Goal: Find specific page/section: Find specific page/section

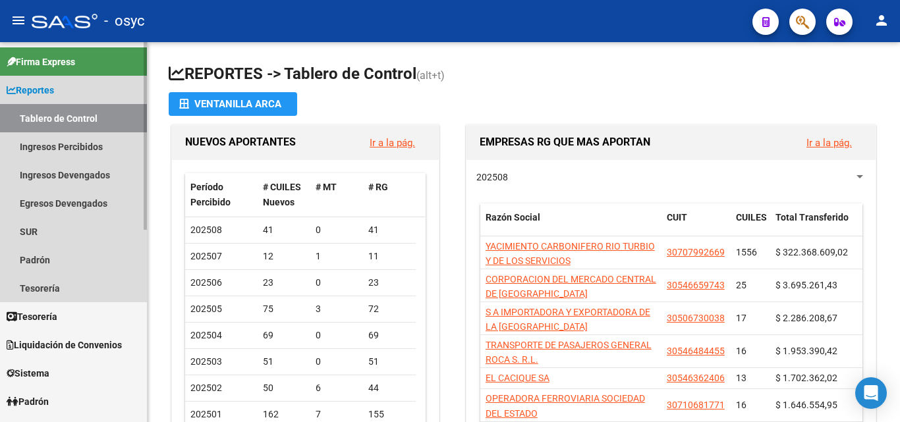
click at [47, 84] on span "Reportes" at bounding box center [30, 90] width 47 height 14
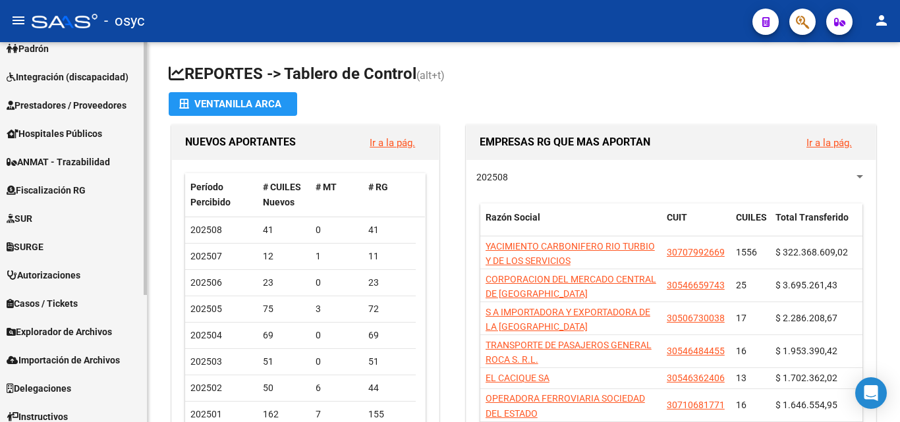
scroll to position [192, 0]
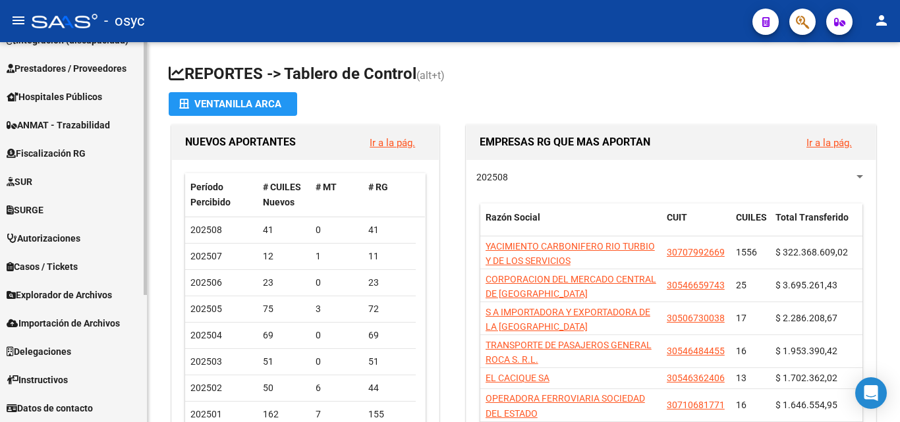
click at [53, 296] on span "Explorador de Archivos" at bounding box center [59, 295] width 105 height 14
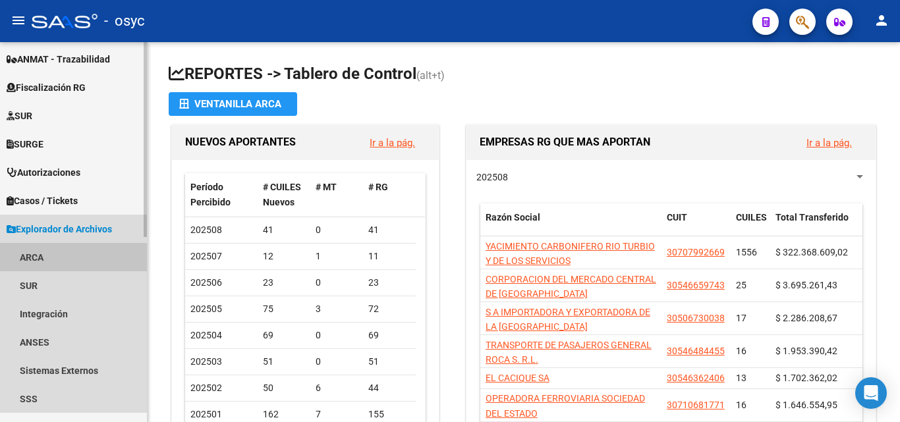
click at [39, 256] on link "ARCA" at bounding box center [73, 257] width 147 height 28
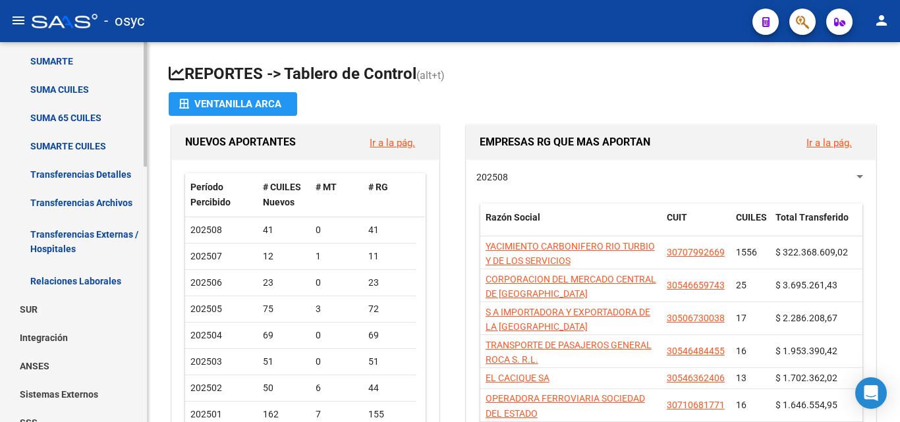
scroll to position [653, 0]
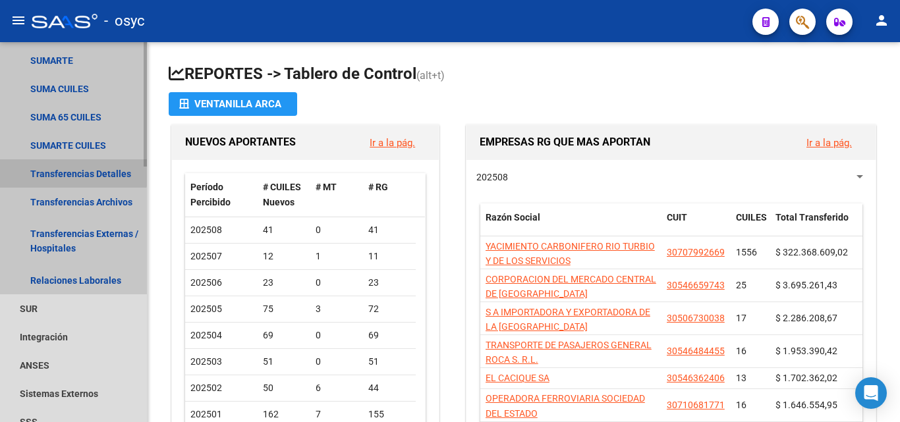
click at [63, 168] on link "Transferencias Detalles" at bounding box center [73, 173] width 147 height 28
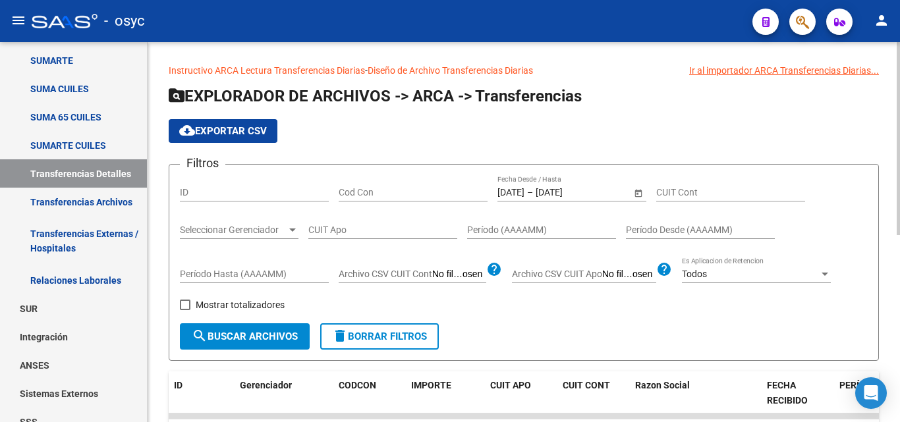
click at [372, 219] on div "CUIT Apo" at bounding box center [382, 226] width 149 height 26
paste input "27-36523248-8"
type input "27-36523248-8"
click at [259, 334] on span "search Buscar Archivos" at bounding box center [245, 337] width 106 height 12
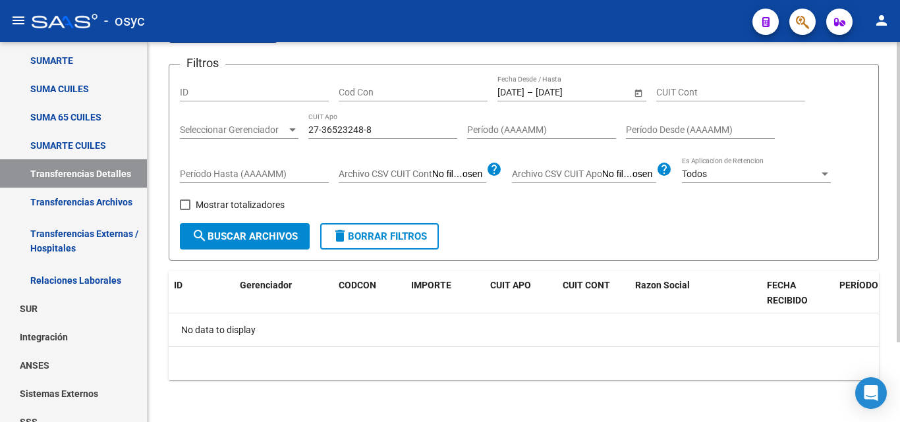
scroll to position [35, 0]
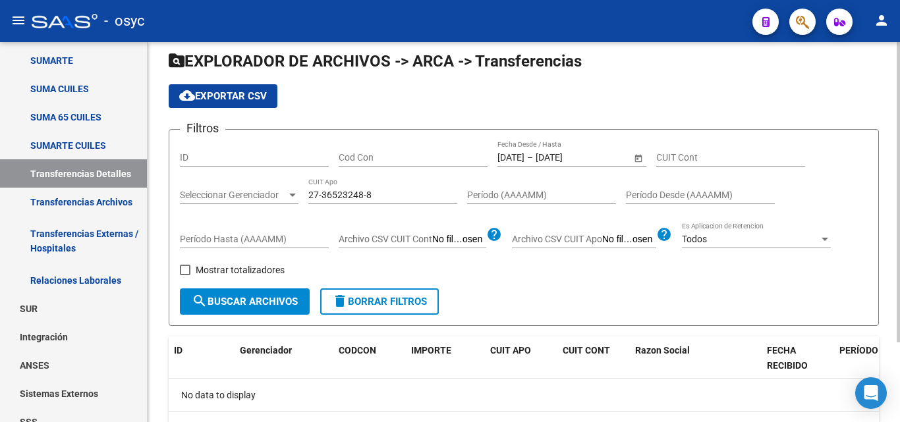
click at [345, 188] on div "27-36523248-8 CUIT Apo" at bounding box center [382, 191] width 149 height 26
click at [348, 198] on input "27-36523248-8" at bounding box center [382, 195] width 149 height 11
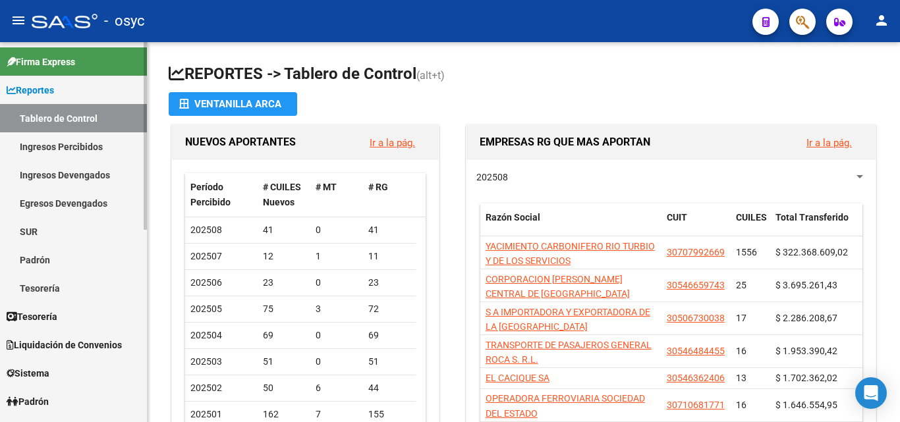
click at [51, 96] on span "Reportes" at bounding box center [30, 90] width 47 height 14
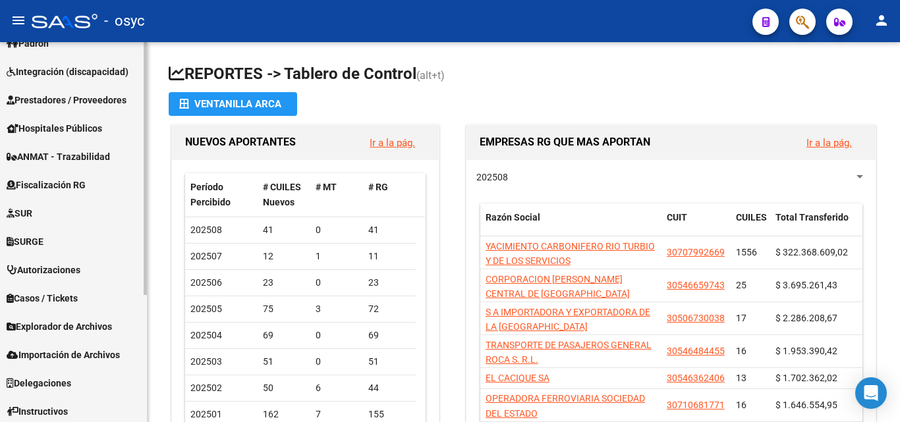
scroll to position [192, 0]
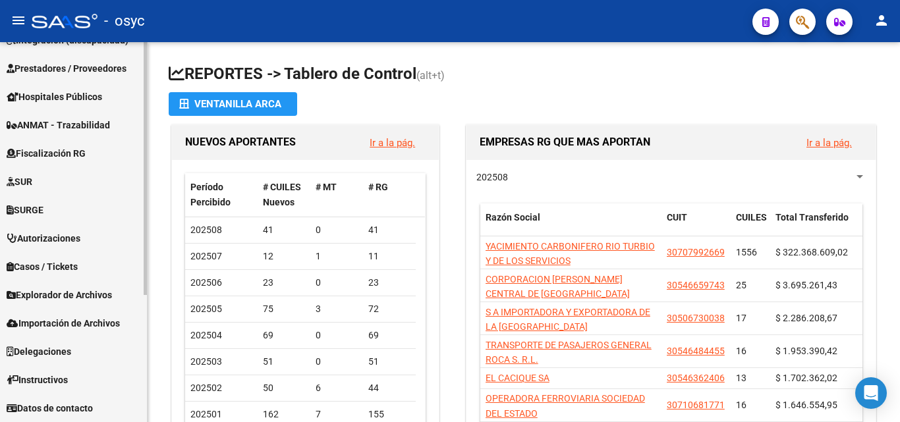
click at [65, 296] on span "Explorador de Archivos" at bounding box center [59, 295] width 105 height 14
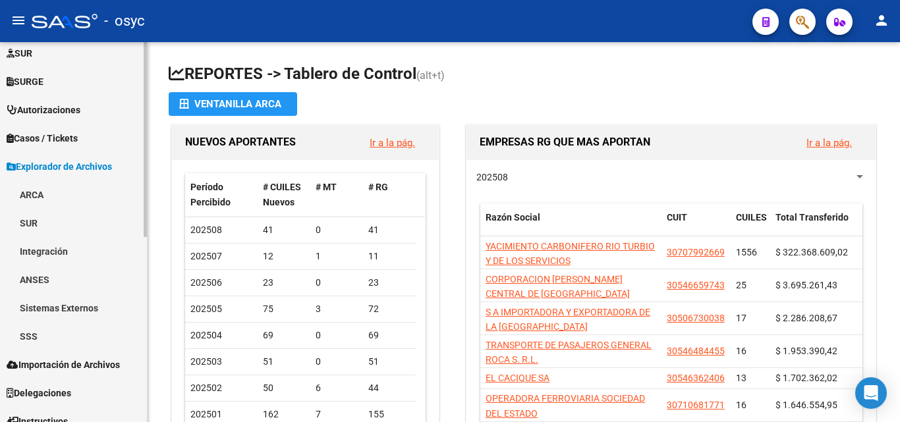
scroll to position [323, 0]
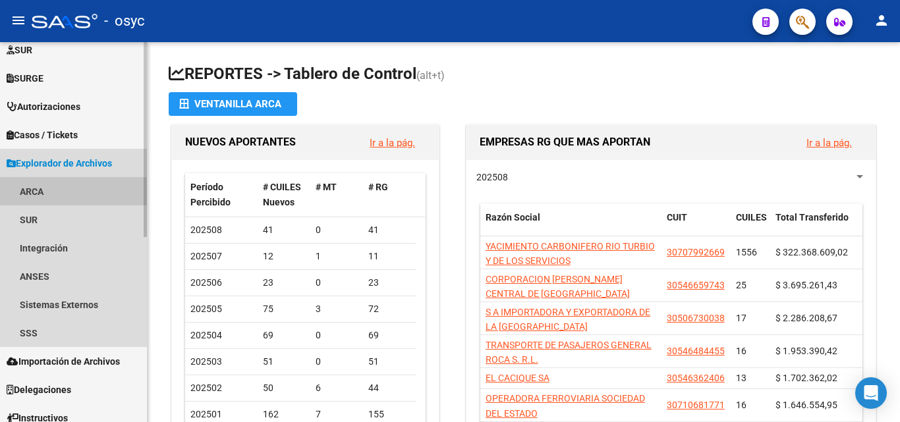
click at [37, 192] on link "ARCA" at bounding box center [73, 191] width 147 height 28
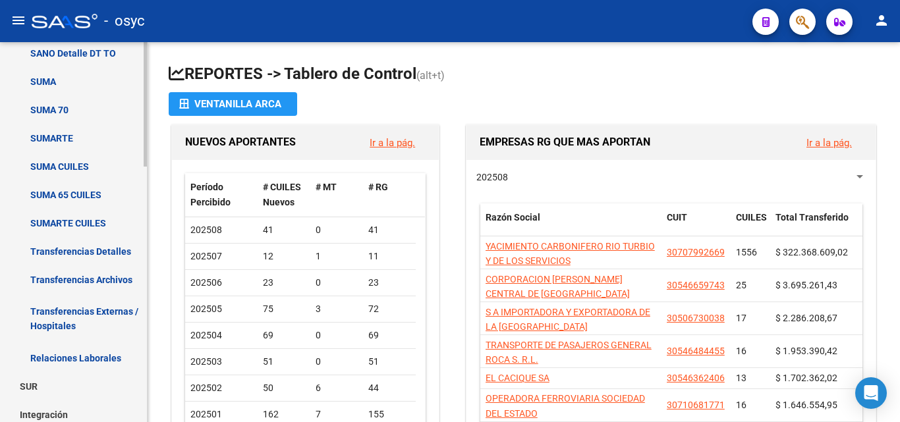
scroll to position [653, 0]
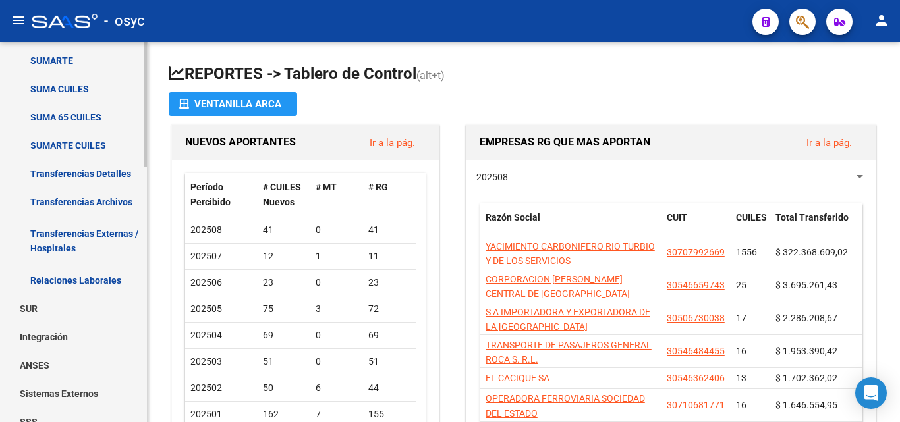
click at [72, 171] on link "Transferencias Detalles" at bounding box center [73, 173] width 147 height 28
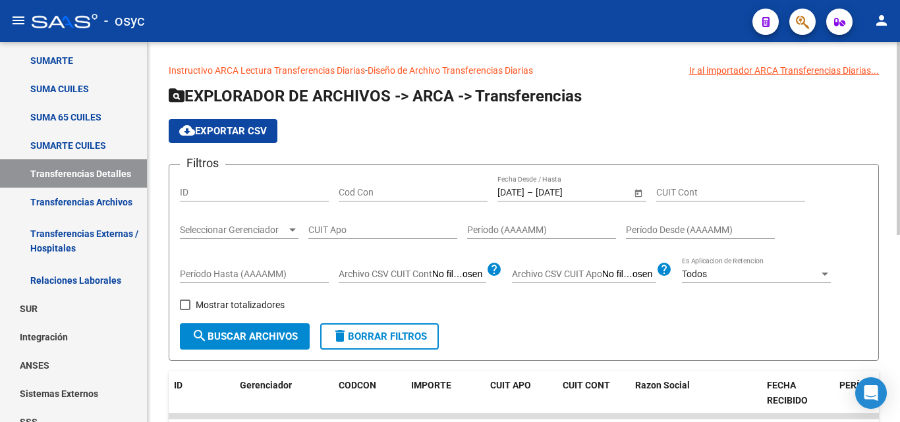
click at [335, 228] on input "CUIT Apo" at bounding box center [382, 230] width 149 height 11
paste input "34-897178"
drag, startPoint x: 353, startPoint y: 229, endPoint x: 275, endPoint y: 222, distance: 78.7
click at [275, 222] on div "Filtros ID Cod Con 1/8/2025 1/8/2025 – 18/8/2025 18/8/2025 Fecha Desde / Hasta …" at bounding box center [524, 249] width 688 height 148
paste input "-34897178"
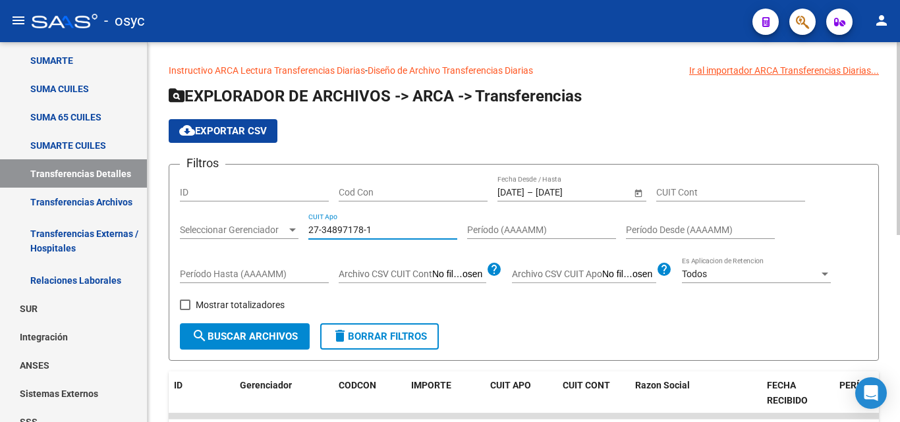
type input "27-34897178-1"
click at [277, 334] on span "search Buscar Archivos" at bounding box center [245, 337] width 106 height 12
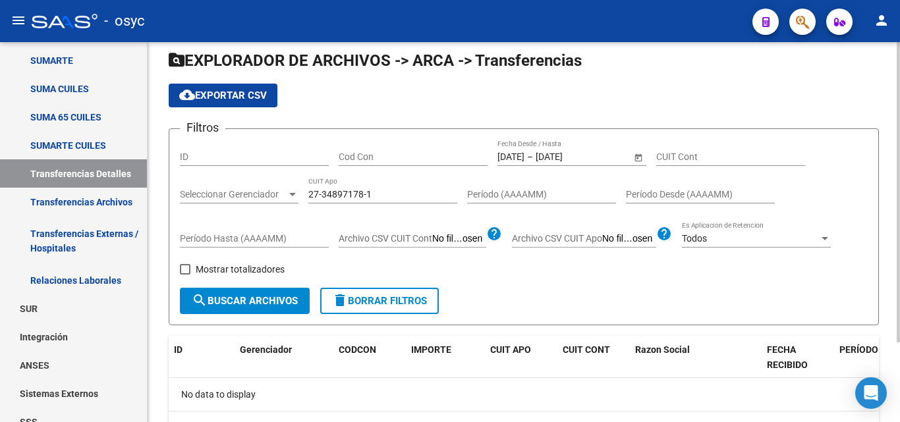
scroll to position [35, 0]
